Goal: Transaction & Acquisition: Purchase product/service

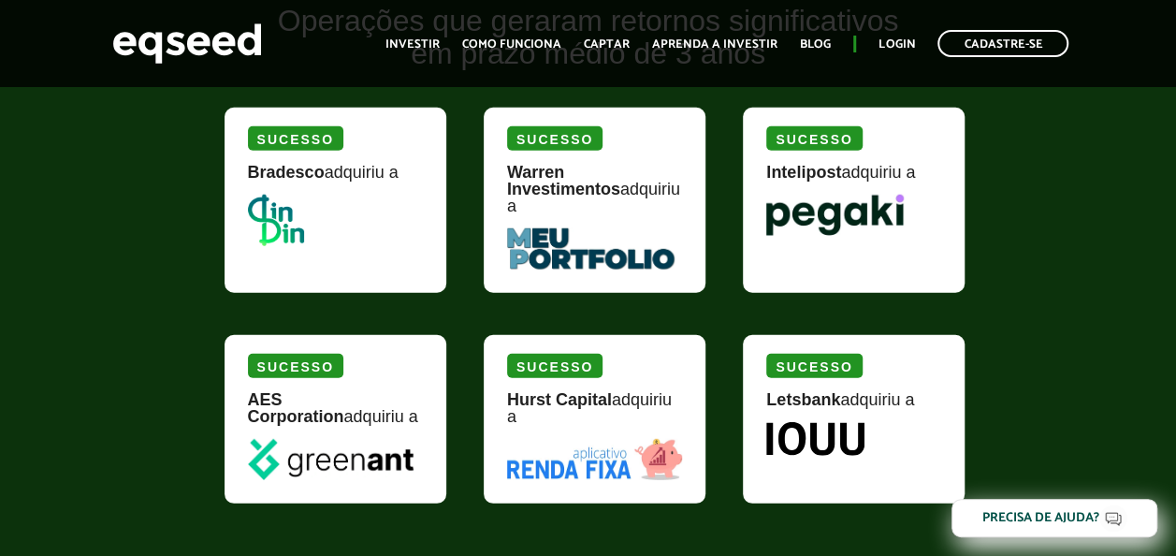
scroll to position [2433, 0]
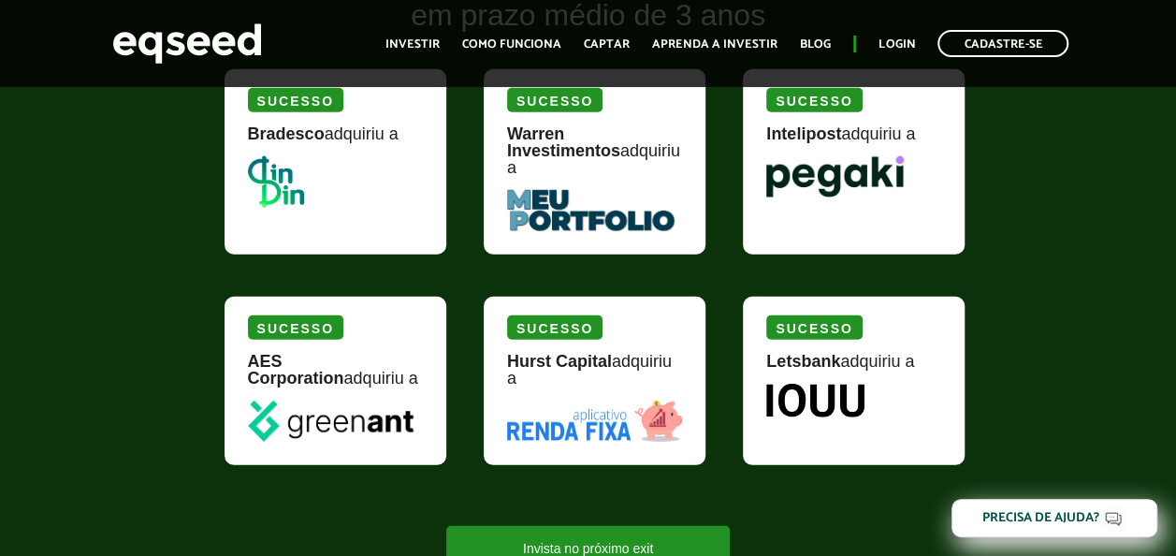
click at [809, 389] on img at bounding box center [815, 401] width 98 height 34
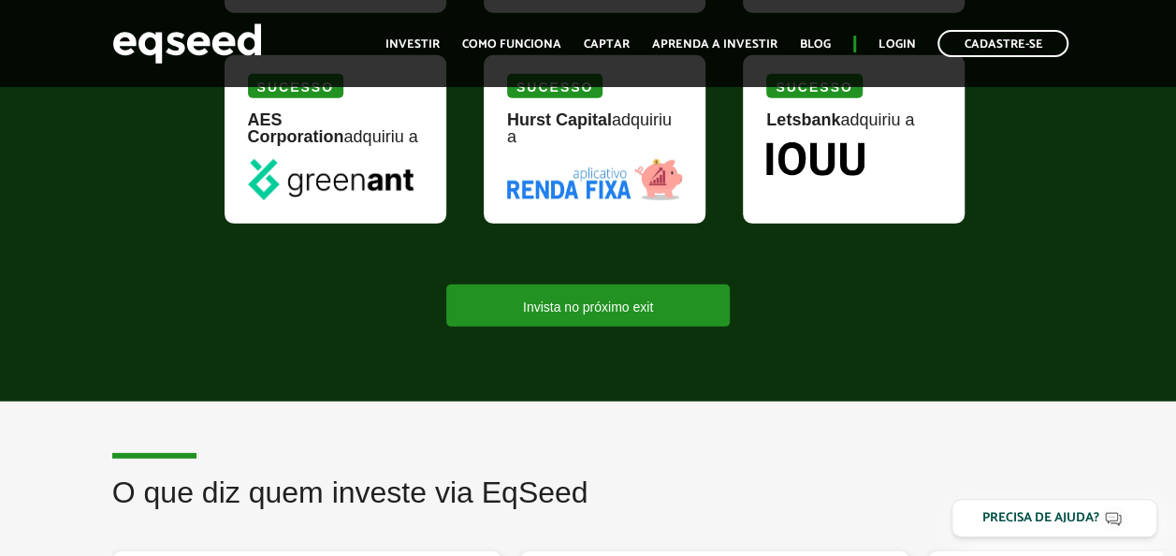
scroll to position [2714, 0]
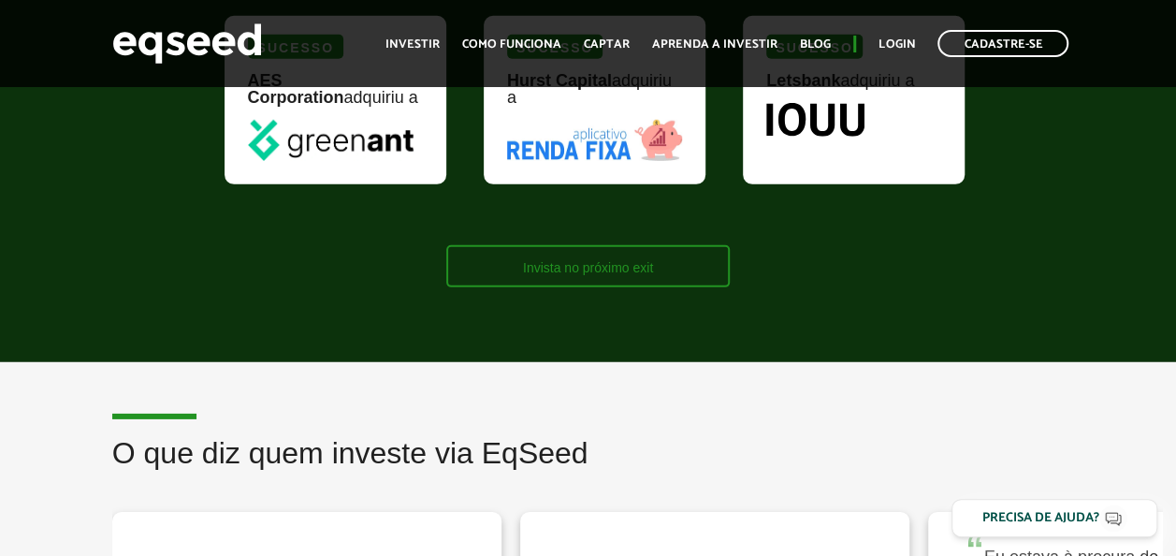
click at [658, 258] on link "Invista no próximo exit" at bounding box center [588, 266] width 284 height 42
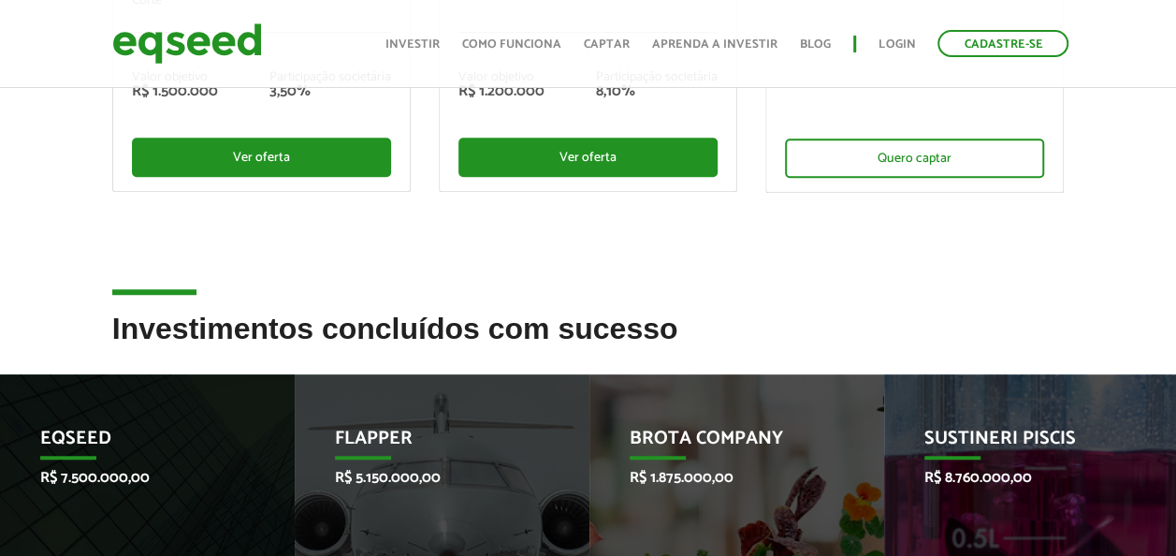
scroll to position [842, 0]
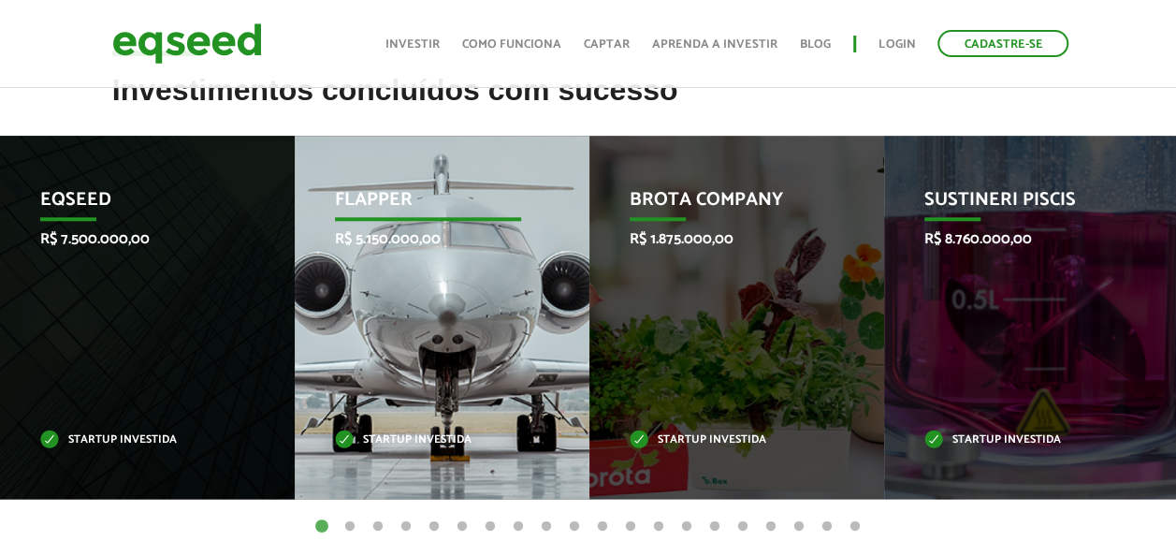
click at [425, 298] on div "Flapper R$ 5.150.000,00 Startup investida" at bounding box center [428, 317] width 267 height 363
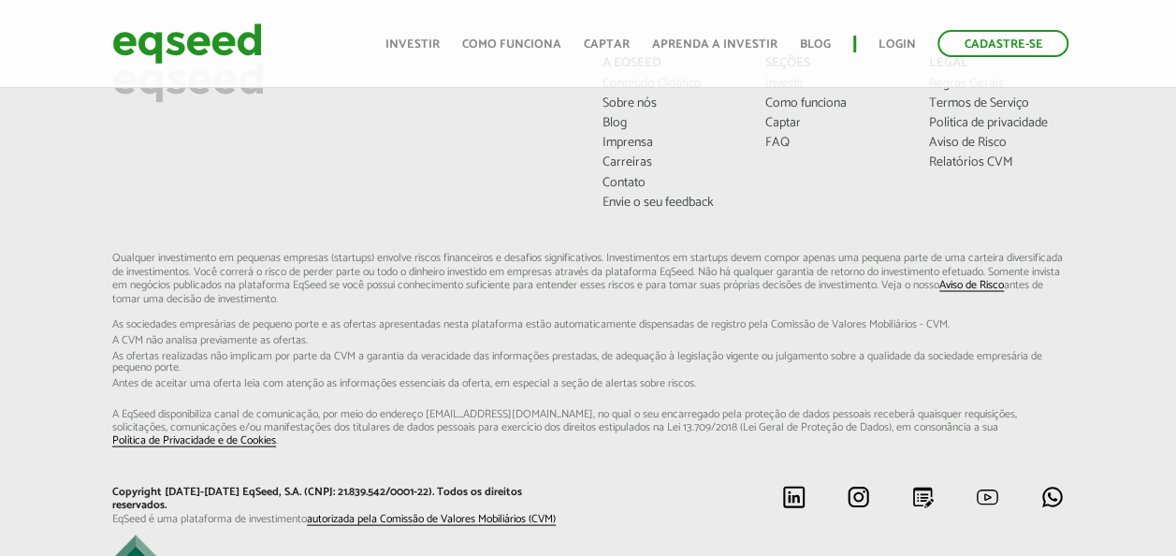
scroll to position [1592, 0]
